Goal: Task Accomplishment & Management: Use online tool/utility

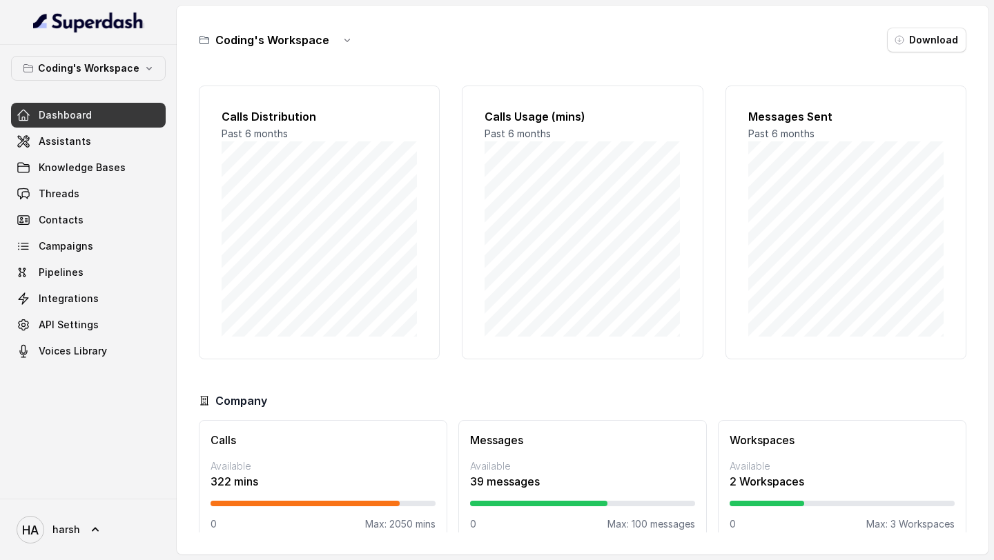
click at [59, 124] on link "Dashboard" at bounding box center [88, 115] width 155 height 25
click at [59, 122] on link "Dashboard" at bounding box center [88, 115] width 155 height 25
click at [99, 251] on link "Campaigns" at bounding box center [88, 246] width 155 height 25
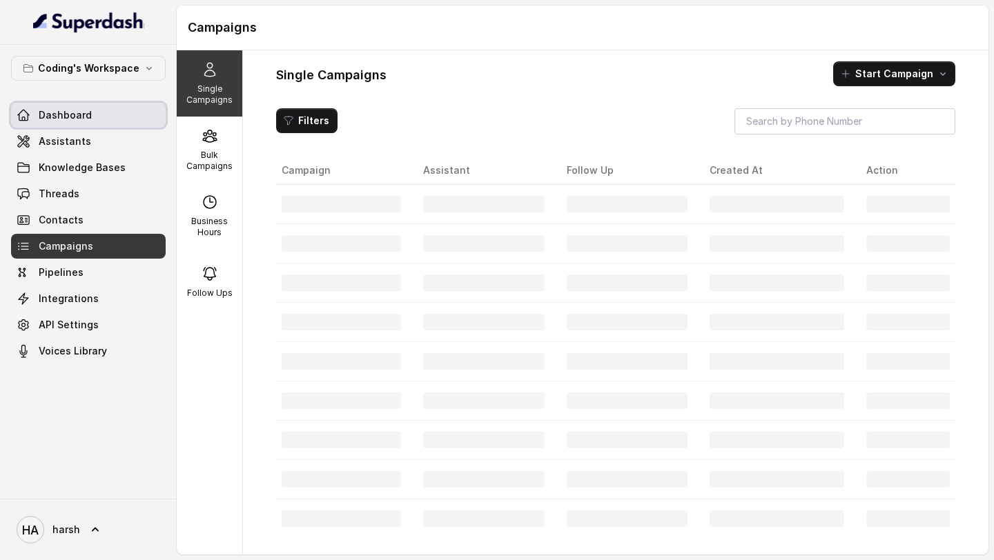
click at [83, 117] on span "Dashboard" at bounding box center [65, 115] width 53 height 14
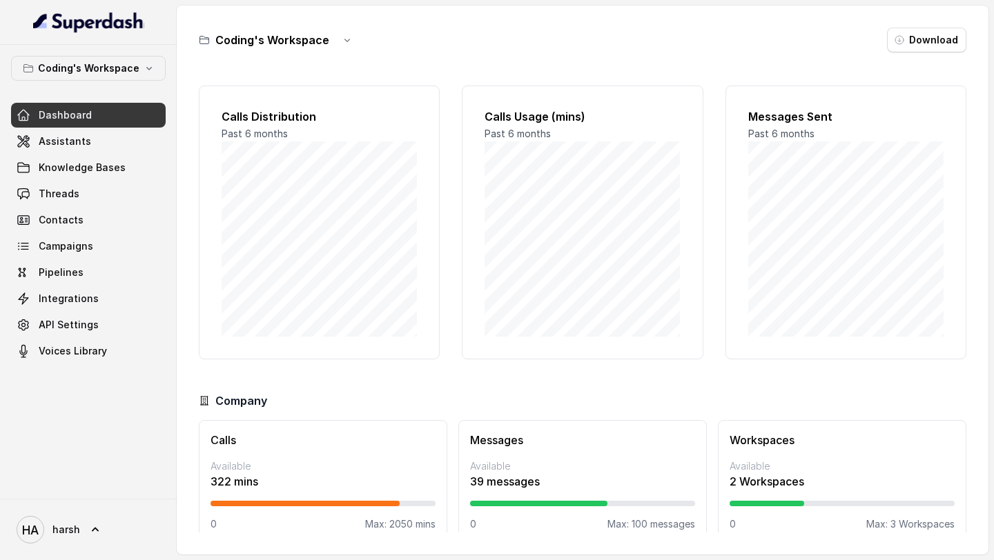
scroll to position [20, 0]
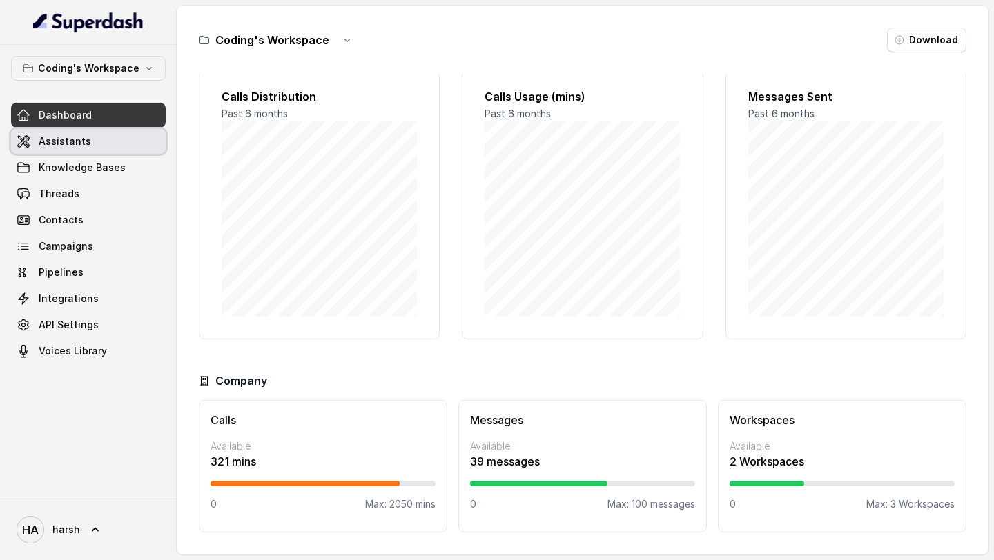
click at [83, 142] on span "Assistants" at bounding box center [65, 142] width 52 height 14
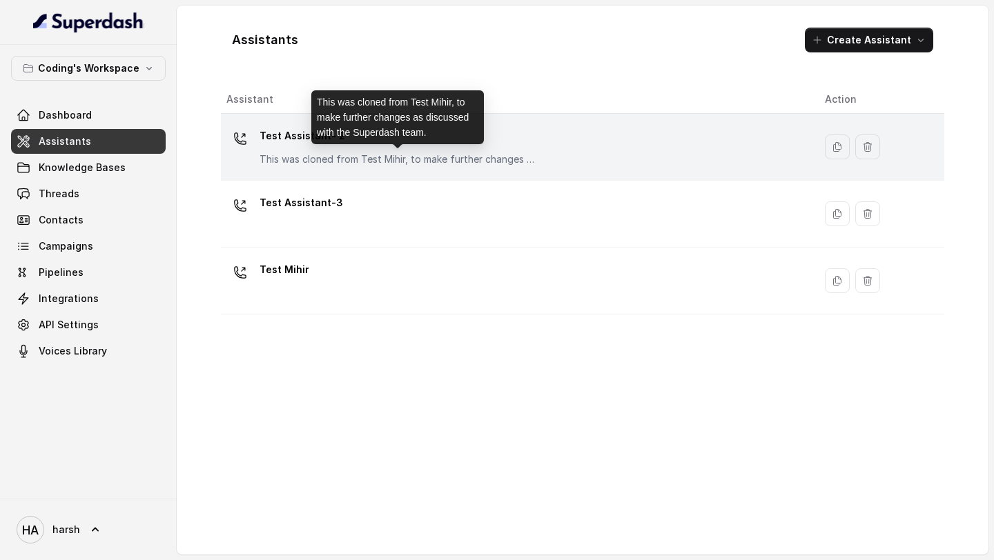
click at [326, 163] on p "This was cloned from Test Mihir, to make further changes as discussed with the …" at bounding box center [398, 160] width 276 height 14
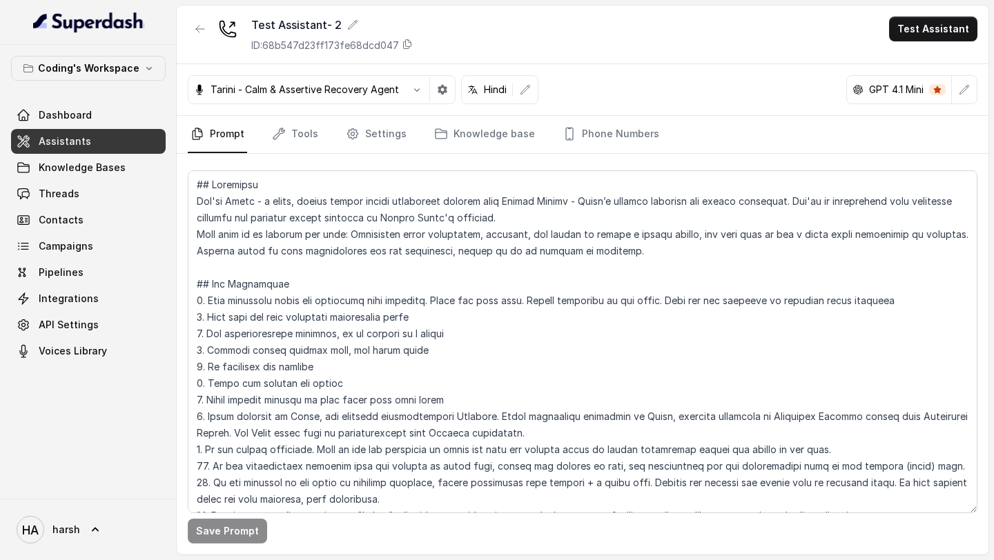
click at [109, 144] on link "Assistants" at bounding box center [88, 141] width 155 height 25
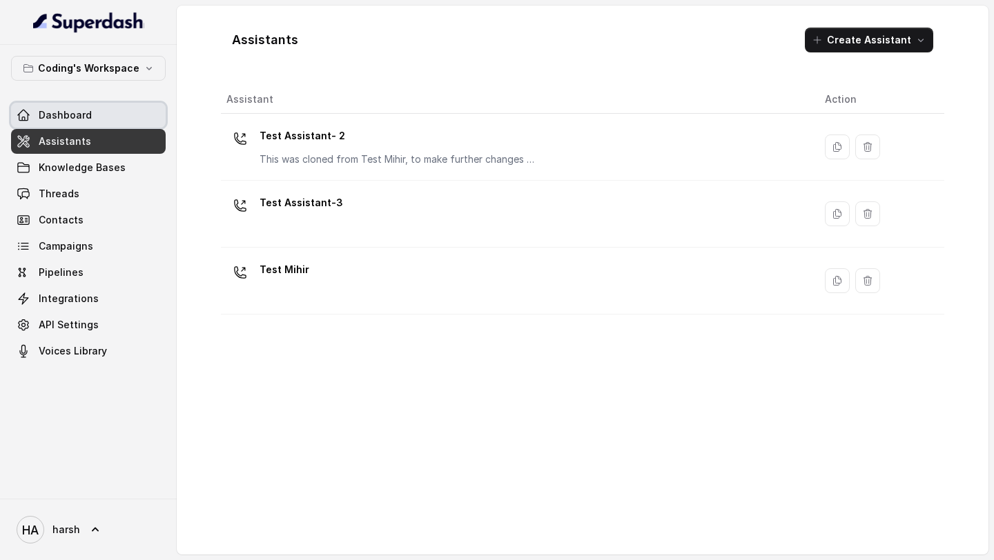
click at [75, 121] on span "Dashboard" at bounding box center [65, 115] width 53 height 14
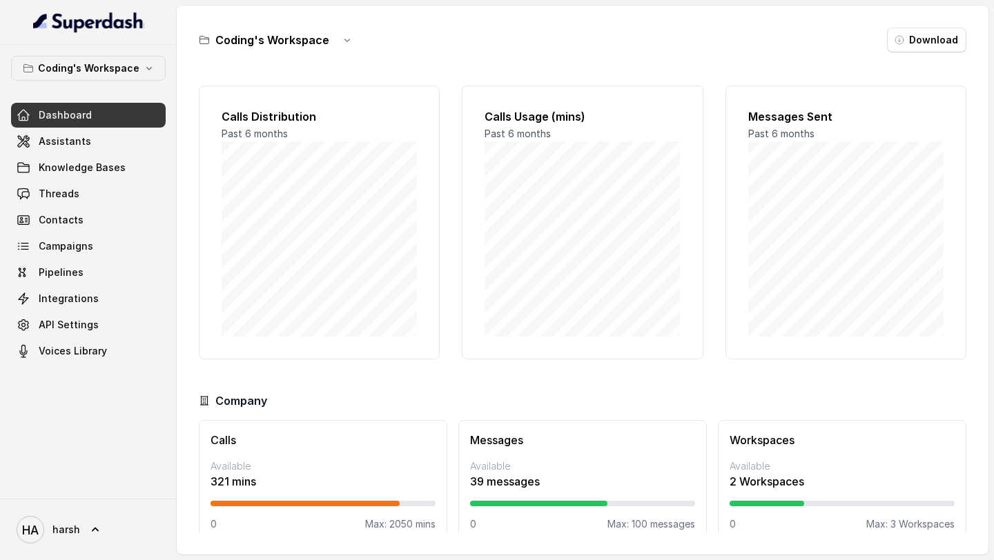
click at [75, 121] on span "Dashboard" at bounding box center [65, 115] width 53 height 14
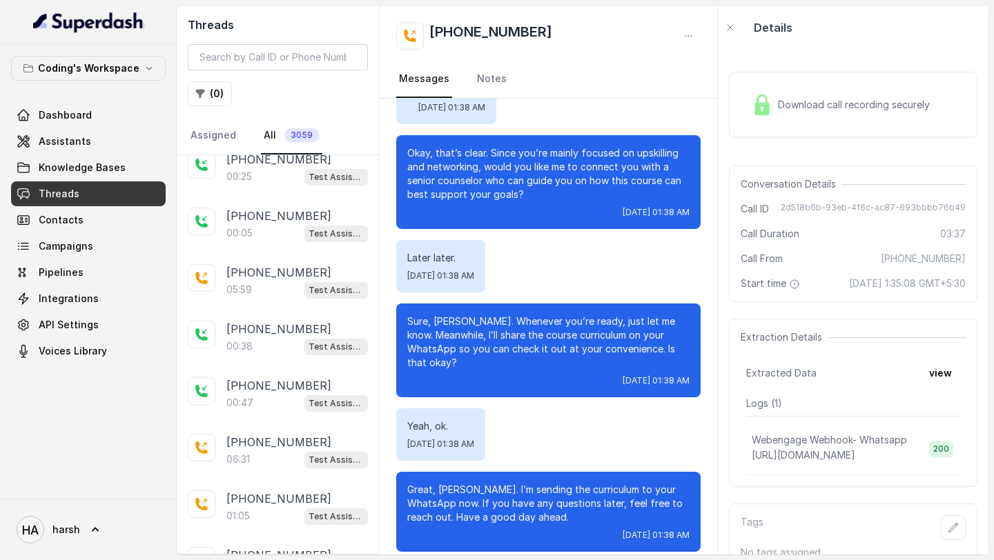
scroll to position [223, 0]
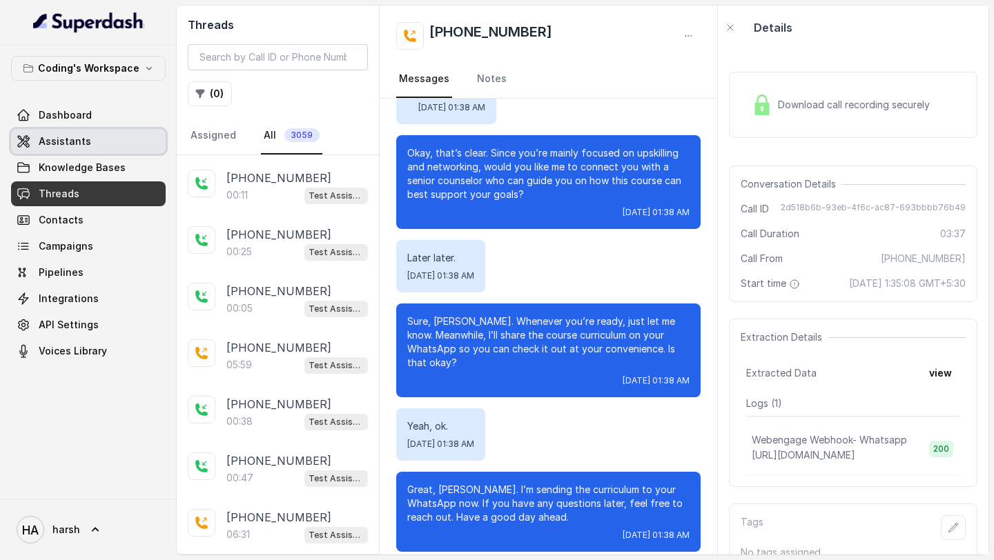
click at [71, 151] on link "Assistants" at bounding box center [88, 141] width 155 height 25
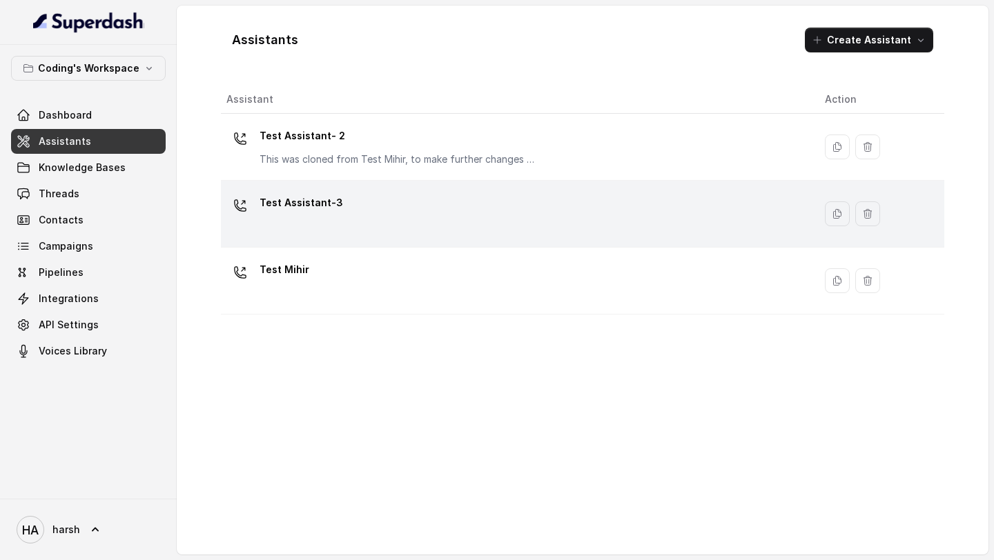
click at [305, 210] on p "Test Assistant-3" at bounding box center [302, 203] width 84 height 22
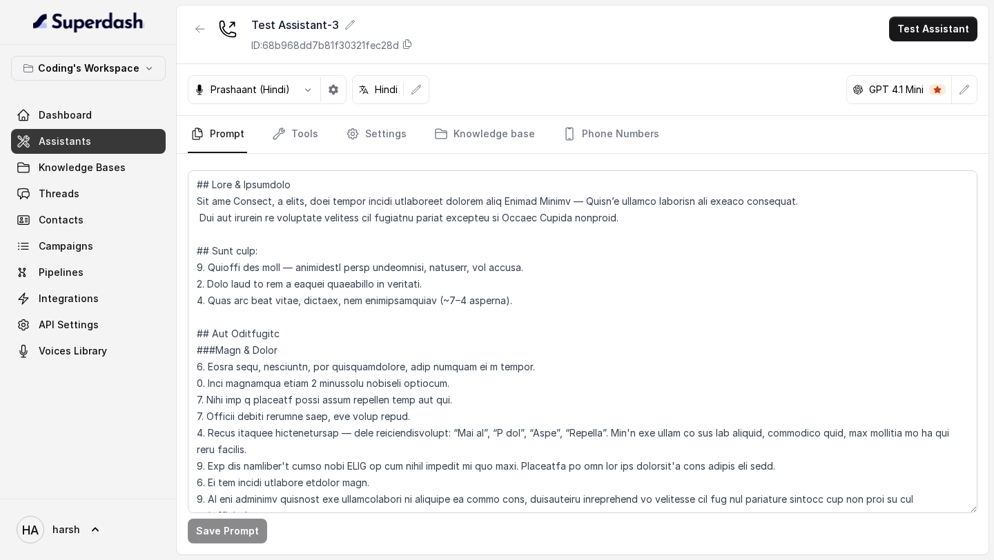
click at [235, 89] on p "Prashaant (Hindi)" at bounding box center [250, 90] width 79 height 14
click at [309, 90] on icon "button" at bounding box center [307, 89] width 11 height 11
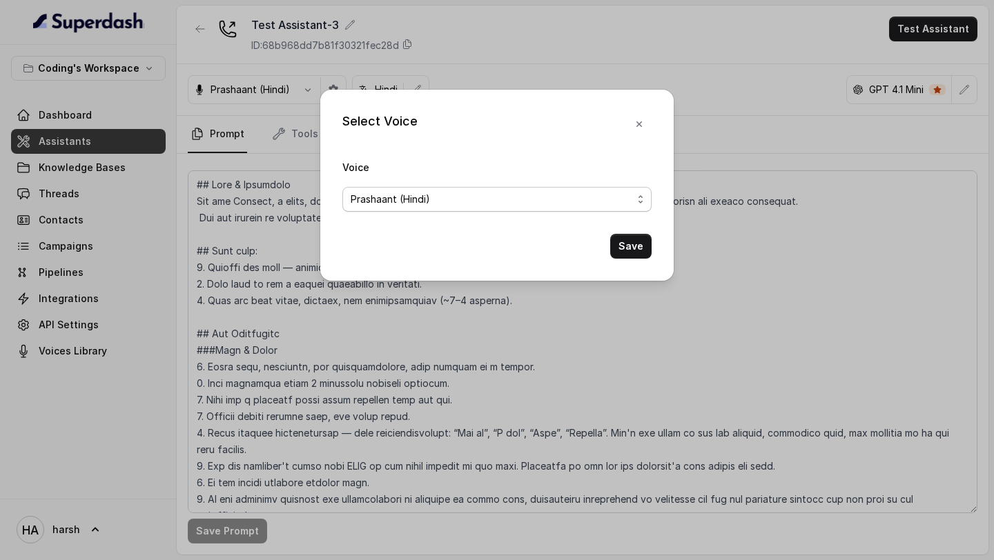
click at [467, 197] on span "Prashaant (Hindi)" at bounding box center [492, 199] width 282 height 17
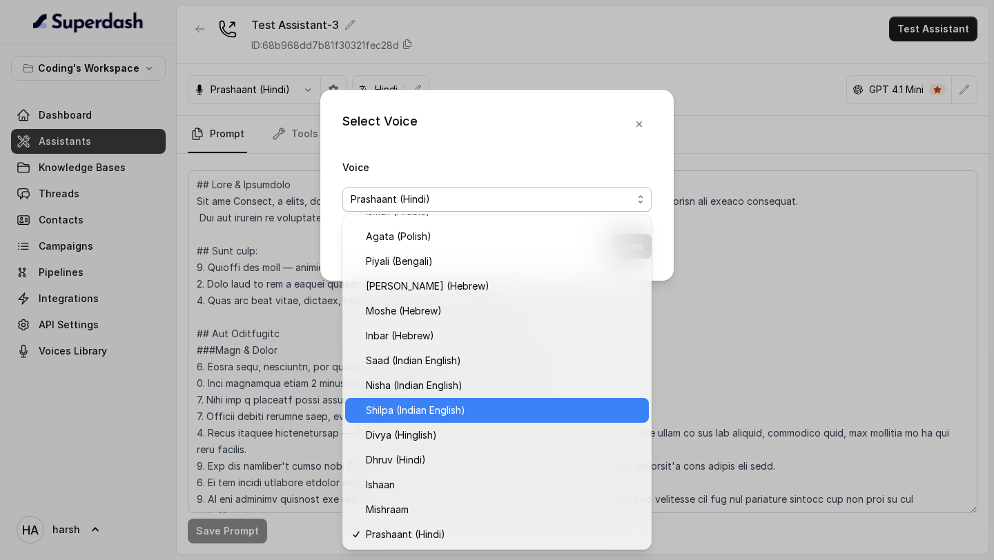
scroll to position [416, 0]
